Goal: Task Accomplishment & Management: Manage account settings

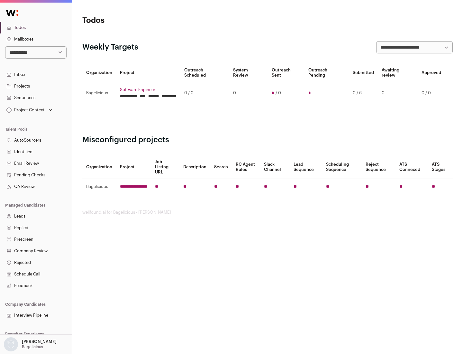
click at [36, 86] on link "Projects" at bounding box center [36, 86] width 72 height 12
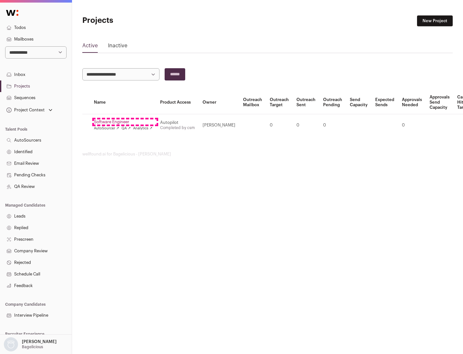
click at [125, 122] on link "Software Engineer" at bounding box center [123, 121] width 58 height 5
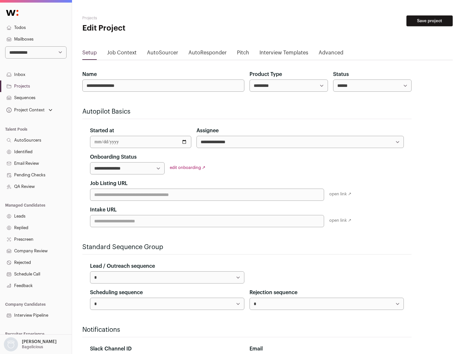
click at [429, 21] on button "Save project" at bounding box center [429, 20] width 46 height 11
